Goal: Find contact information: Find contact information

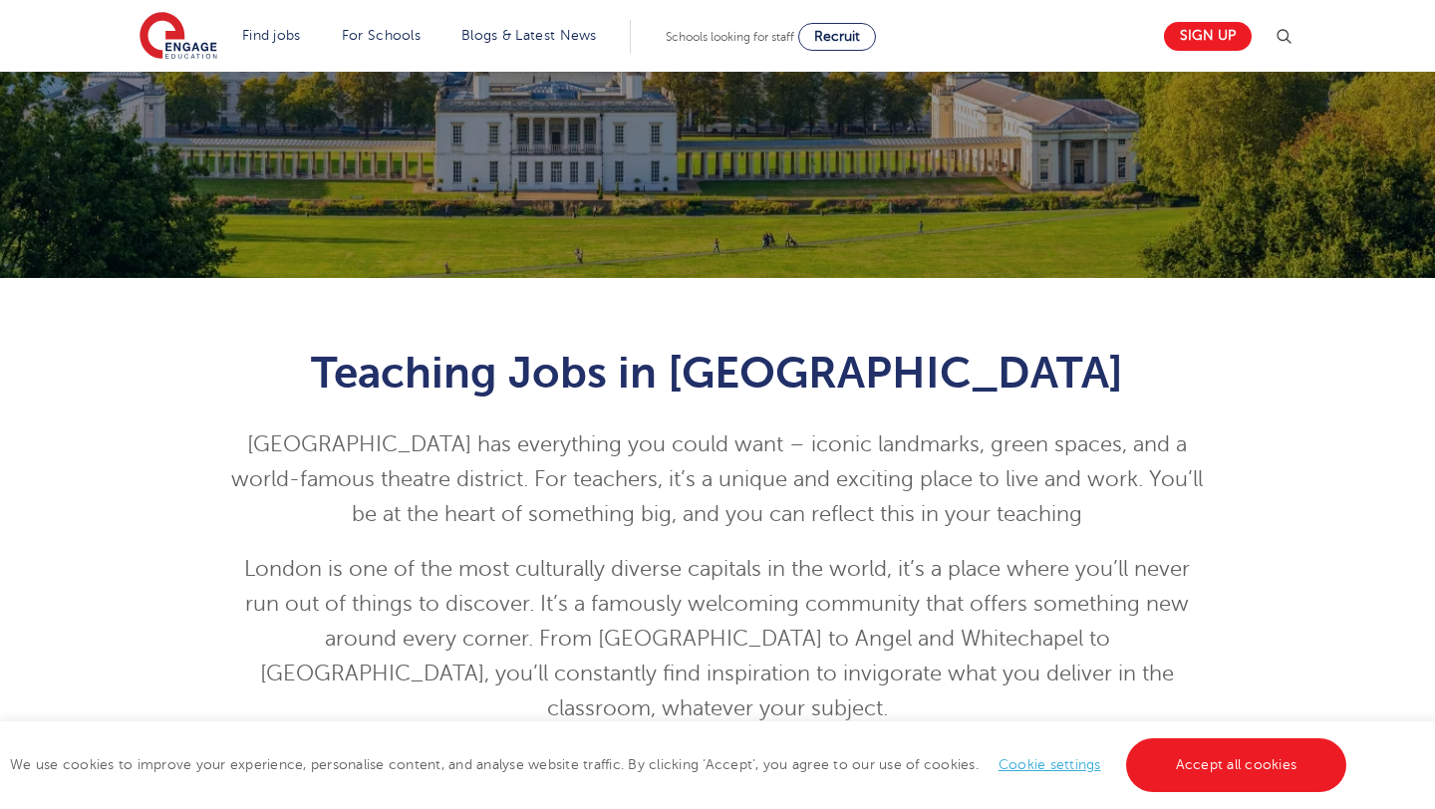
scroll to position [358, 0]
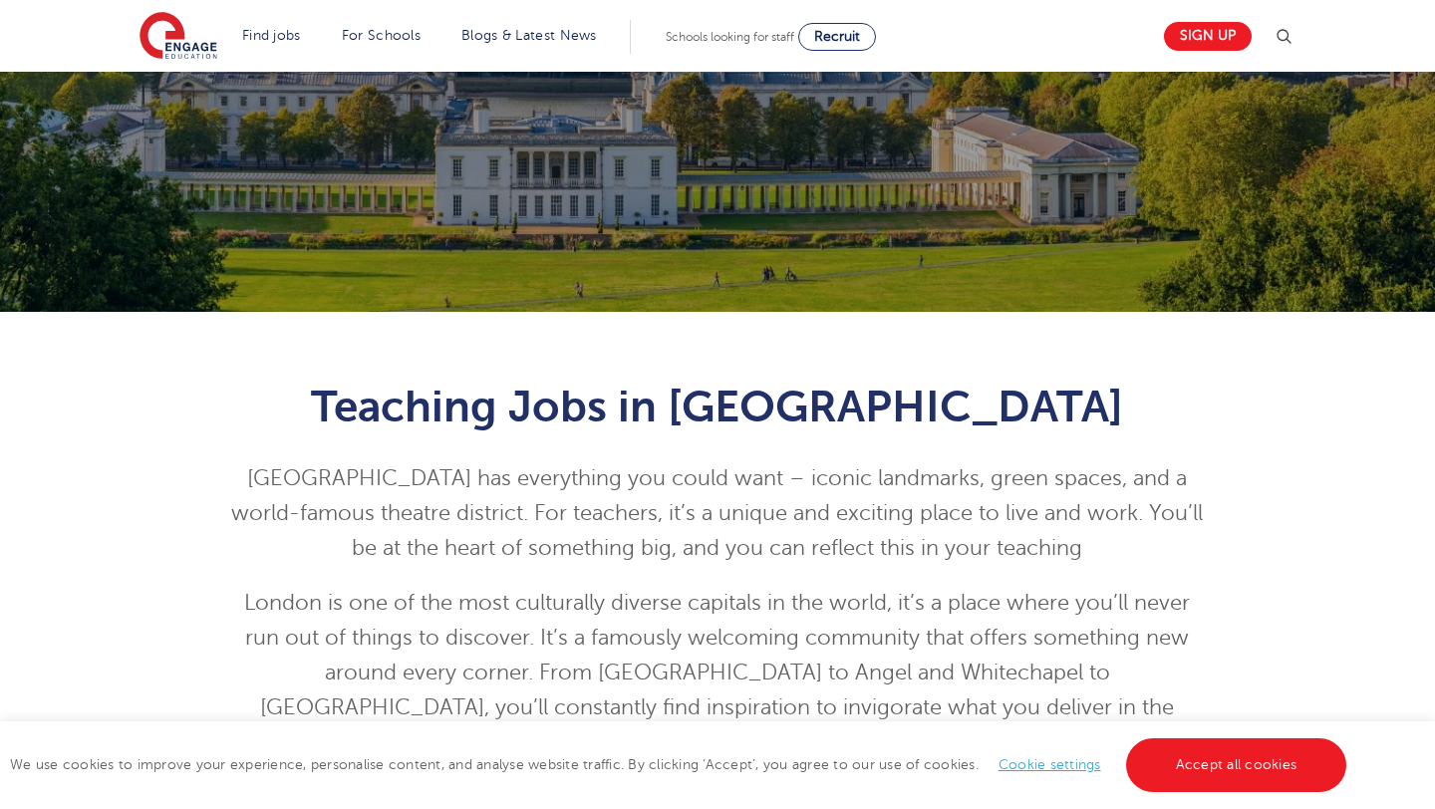
click at [739, 42] on span "Schools looking for staff" at bounding box center [730, 37] width 129 height 14
click at [847, 42] on span "Recruit" at bounding box center [837, 36] width 46 height 15
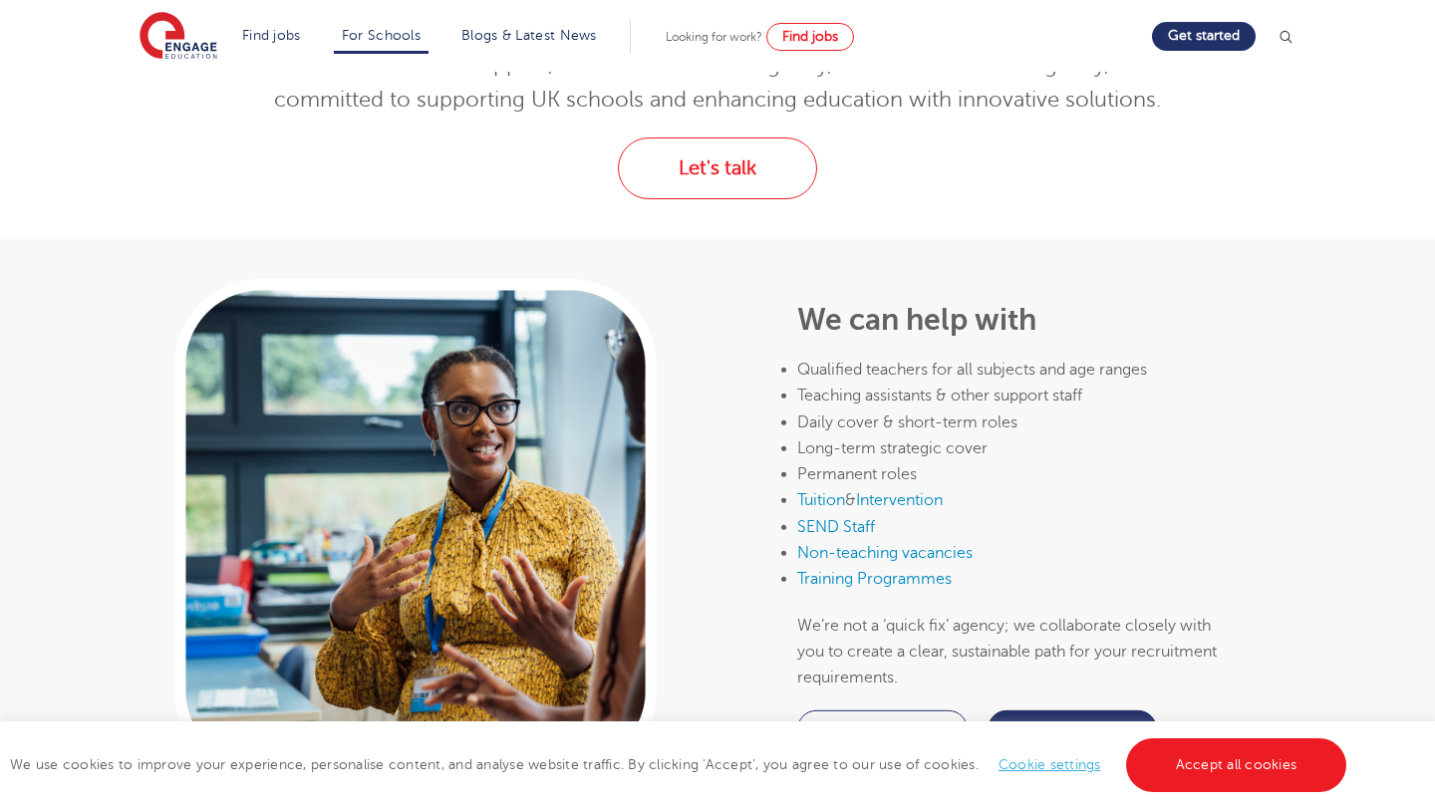
scroll to position [766, 0]
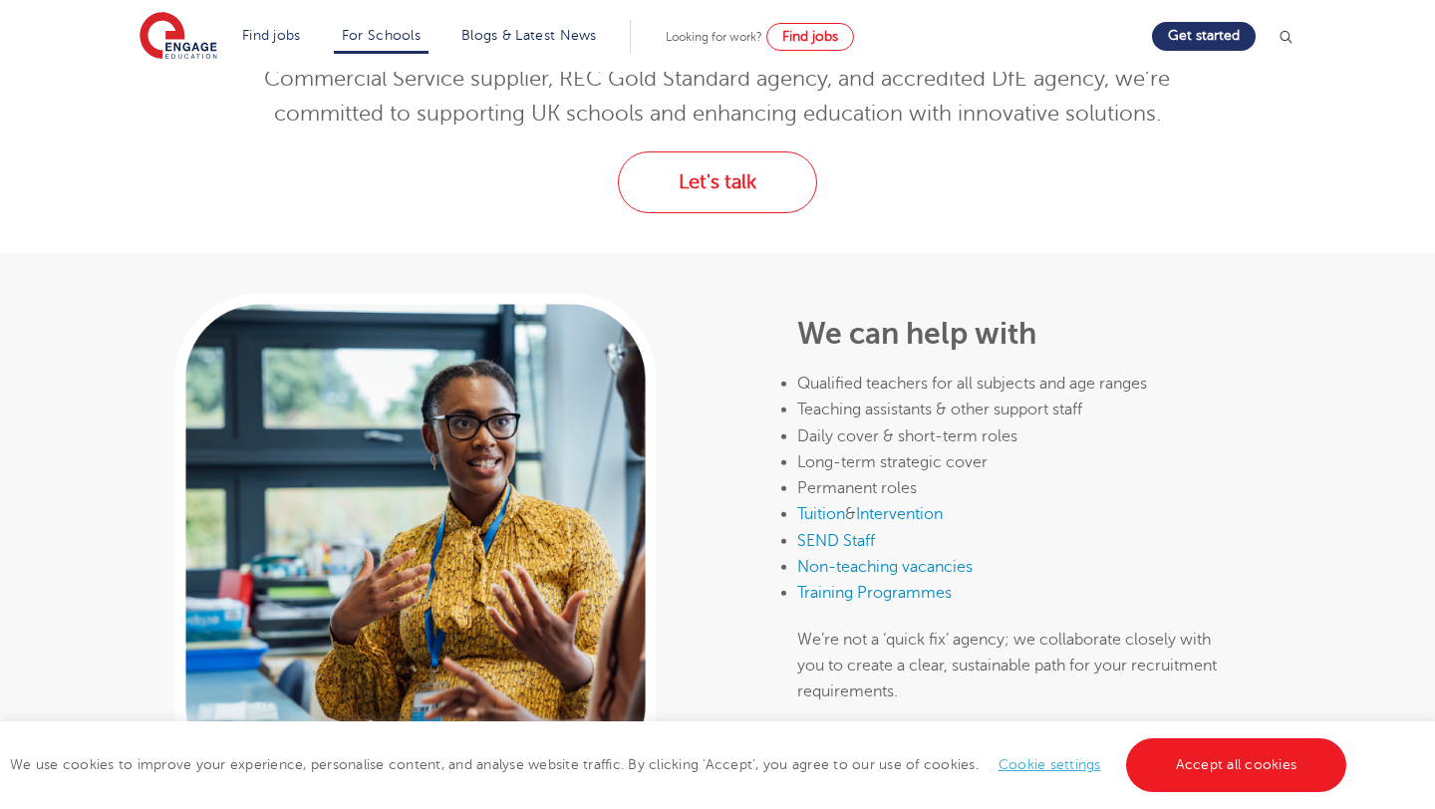
click at [731, 239] on div "Let's talk" at bounding box center [717, 202] width 1435 height 102
click at [731, 215] on div "Let's talk" at bounding box center [717, 202] width 1435 height 102
click at [731, 188] on link "Let's talk" at bounding box center [717, 182] width 199 height 62
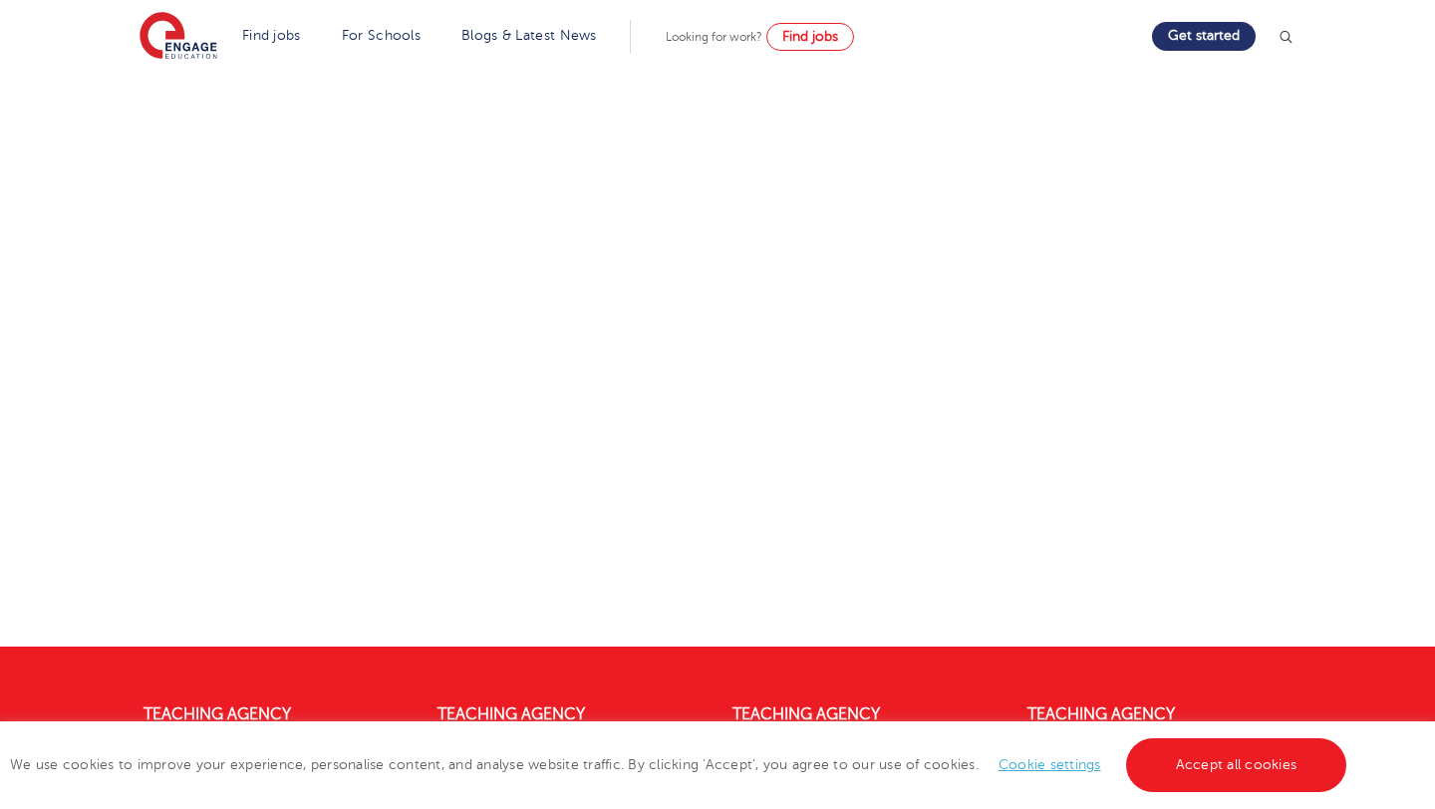
scroll to position [1008, 0]
